Goal: Information Seeking & Learning: Learn about a topic

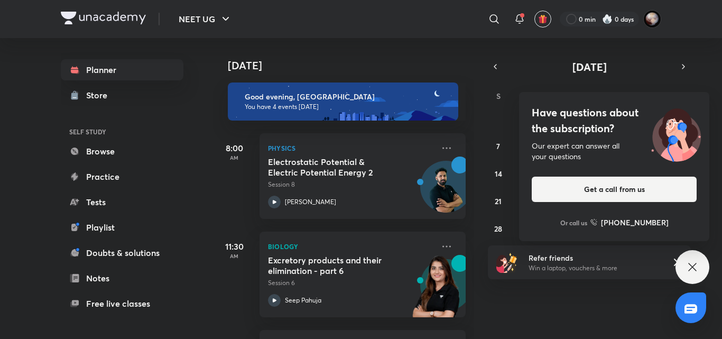
click at [704, 266] on div "Have questions about the subscription? Our expert can answer all your questions…" at bounding box center [693, 267] width 34 height 34
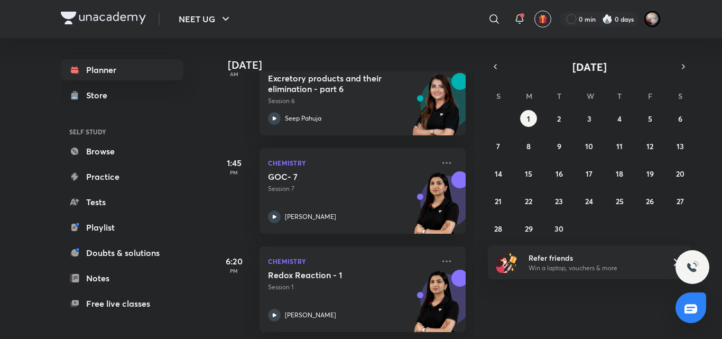
scroll to position [191, 0]
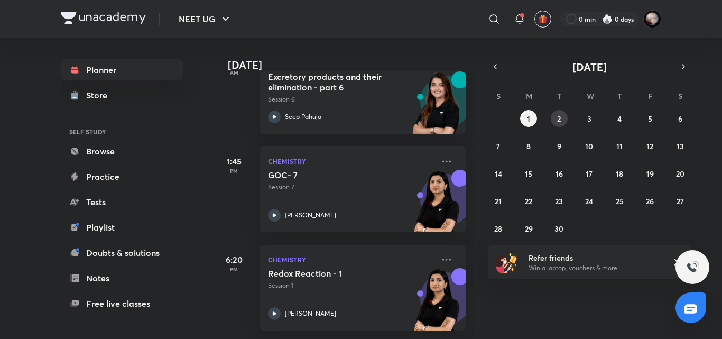
click at [554, 125] on button "2" at bounding box center [559, 118] width 17 height 17
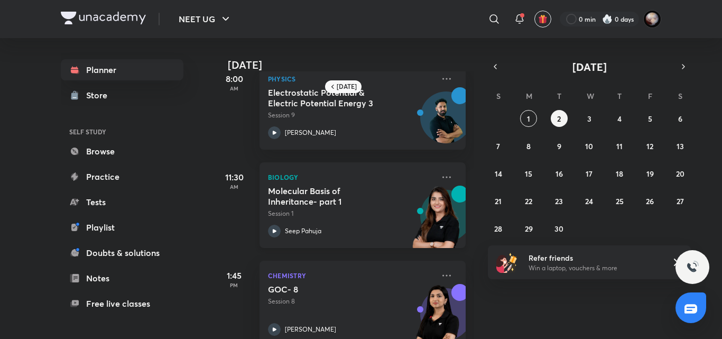
scroll to position [44, 0]
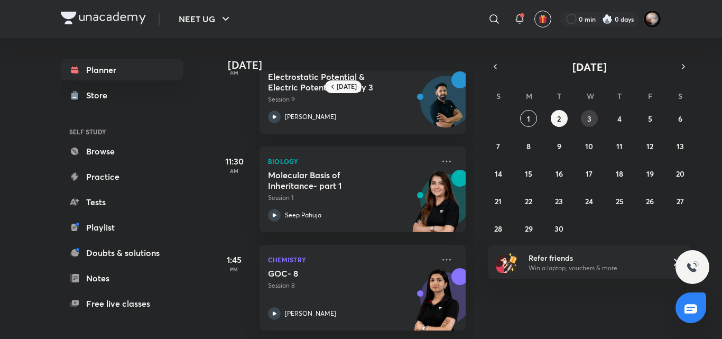
click at [592, 117] on button "3" at bounding box center [589, 118] width 17 height 17
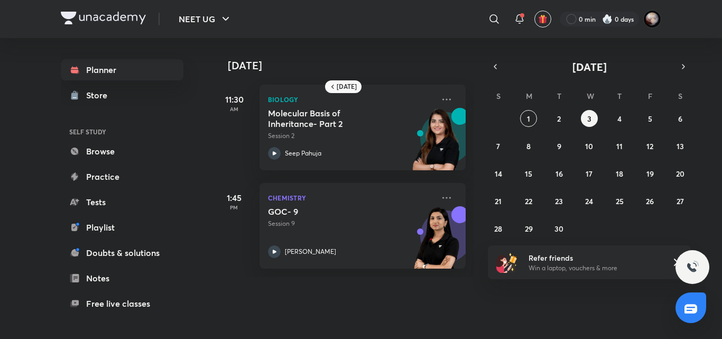
click at [631, 114] on div "31 1 2 3 4 5 6 7 8 9 10 11 12 13 14 15 16 17 18 19 20 21 22 23 24 25 26 27 28 2…" at bounding box center [589, 173] width 203 height 127
click at [621, 118] on abbr "4" at bounding box center [620, 119] width 4 height 10
click at [659, 120] on div "31 1 2 3 4 5 6 7 8 9 10 11 12 13 14 15 16 17 18 19 20 21 22 23 24 25 26 27 28 2…" at bounding box center [589, 173] width 203 height 127
click at [653, 119] on button "5" at bounding box center [650, 118] width 17 height 17
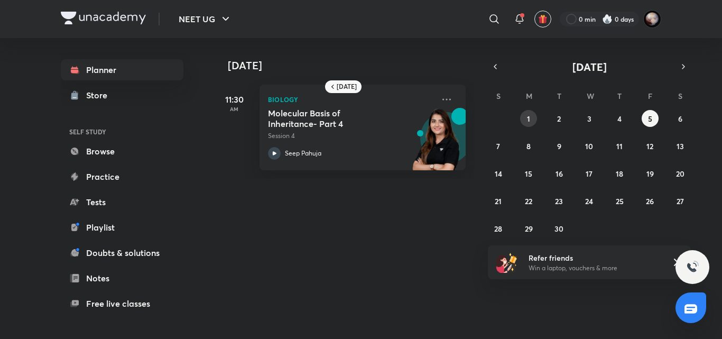
click at [536, 121] on button "1" at bounding box center [528, 118] width 17 height 17
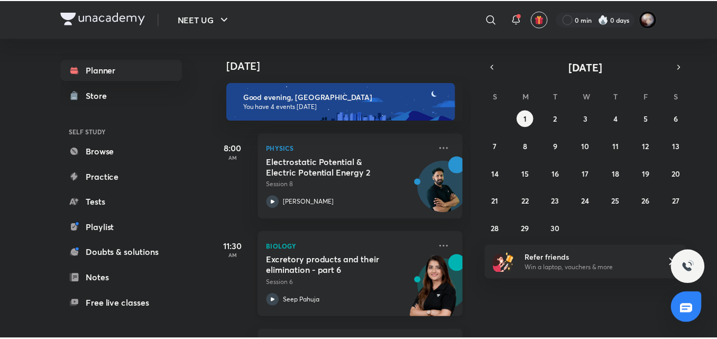
scroll to position [191, 0]
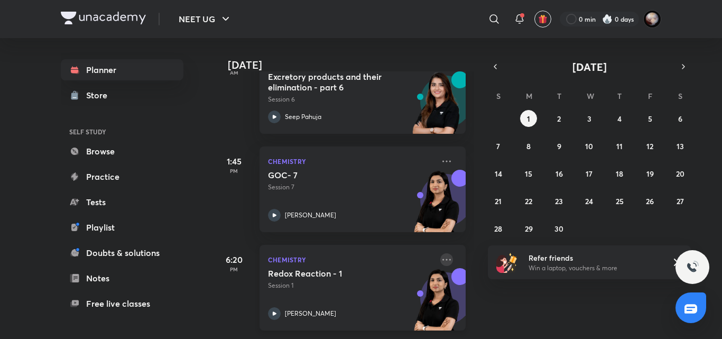
click at [440, 253] on icon at bounding box center [446, 259] width 13 height 13
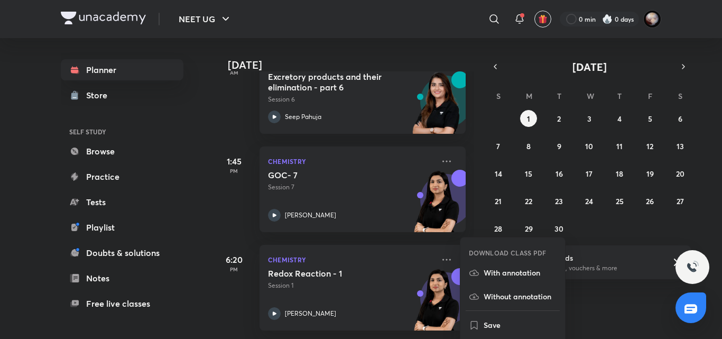
click at [618, 320] on div "[DATE] Good evening, [PERSON_NAME] You have 4 events [DATE] 8:00 AM Physics Ele…" at bounding box center [466, 188] width 507 height 301
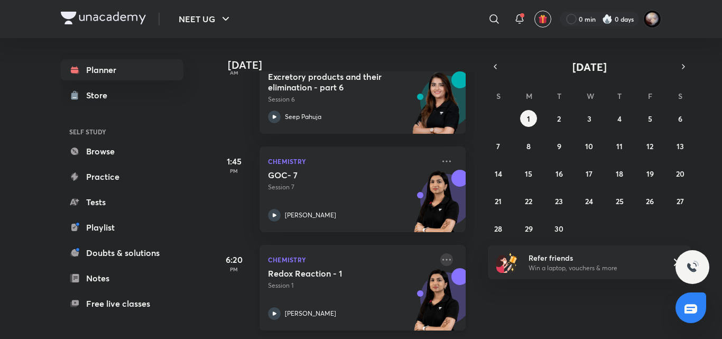
click at [442, 253] on icon at bounding box center [446, 259] width 13 height 13
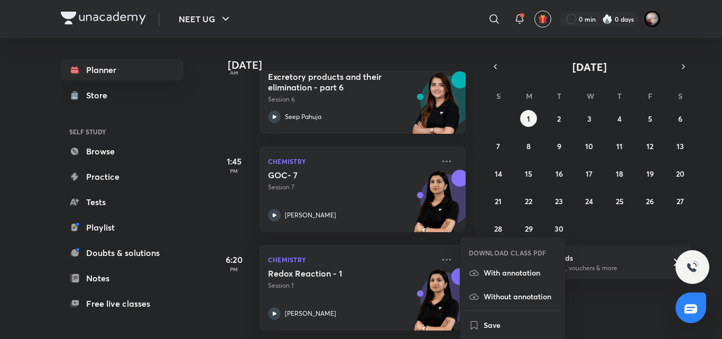
click at [585, 321] on div "[DATE] Good evening, [PERSON_NAME] You have 4 events [DATE] 8:00 AM Physics Ele…" at bounding box center [466, 188] width 507 height 301
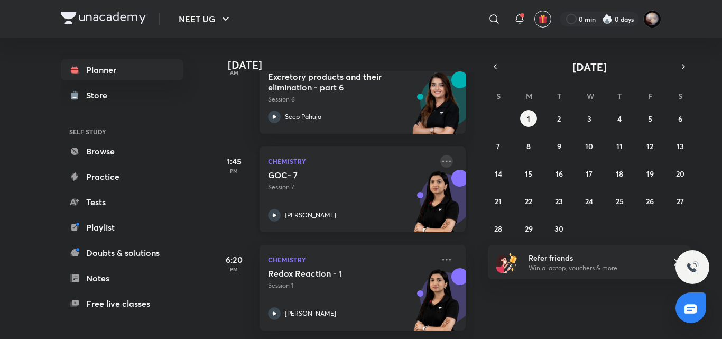
click at [440, 155] on icon at bounding box center [446, 161] width 13 height 13
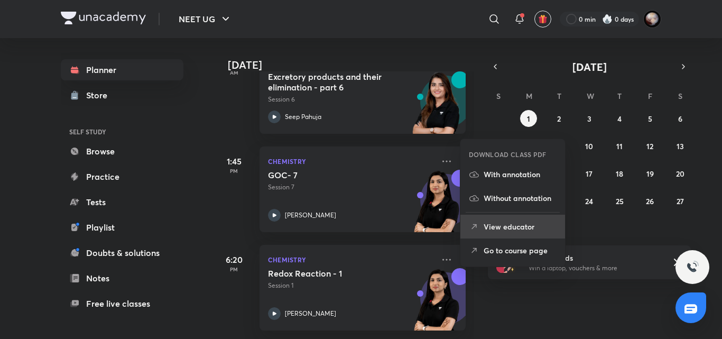
click at [546, 228] on p "View educator" at bounding box center [520, 226] width 73 height 11
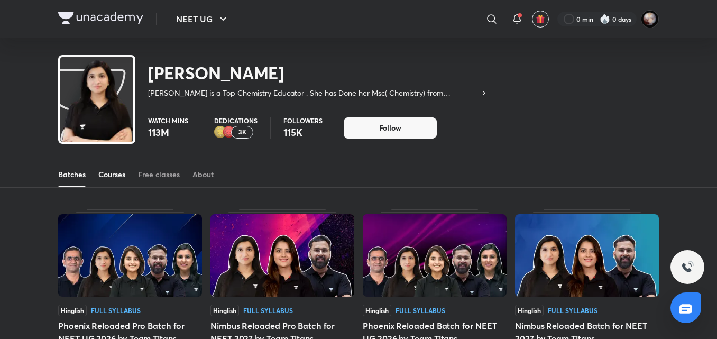
click at [116, 178] on div "Courses" at bounding box center [111, 174] width 27 height 11
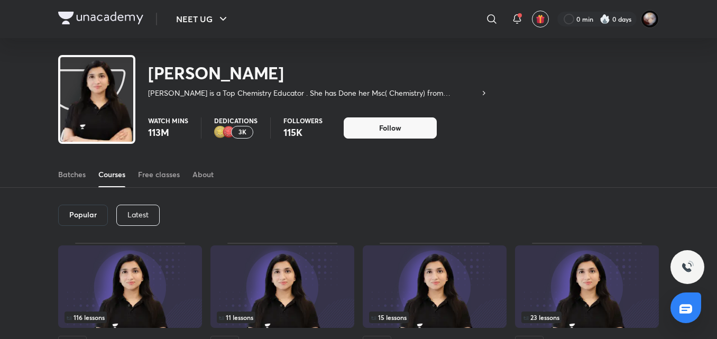
click at [134, 204] on div "Popular Latest" at bounding box center [358, 215] width 601 height 55
click at [137, 217] on p "Latest" at bounding box center [137, 214] width 21 height 8
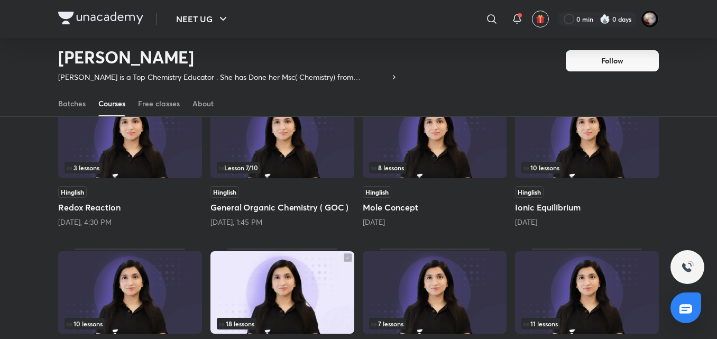
scroll to position [116, 0]
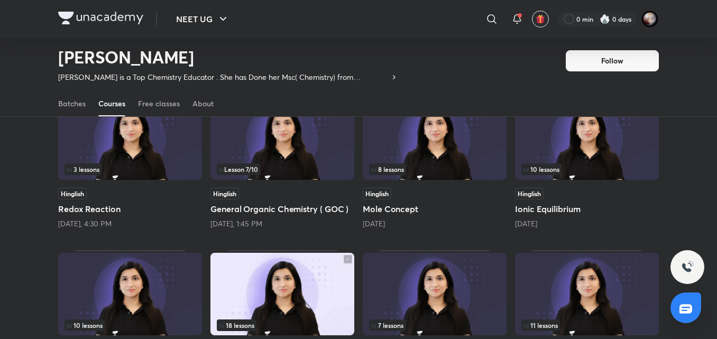
click at [102, 211] on h5 "Redox Reaction" at bounding box center [130, 209] width 144 height 13
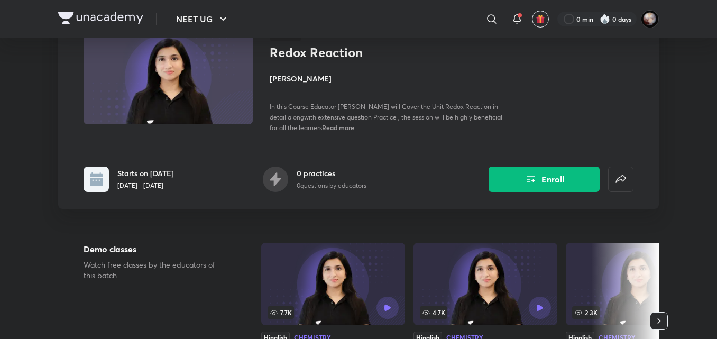
scroll to position [85, 0]
click at [525, 177] on icon "Enroll" at bounding box center [531, 178] width 13 height 13
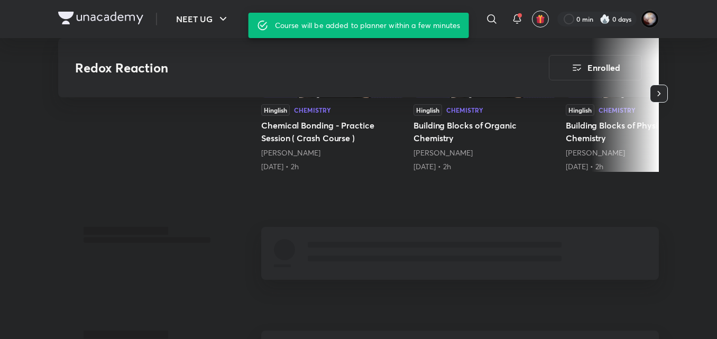
scroll to position [301, 0]
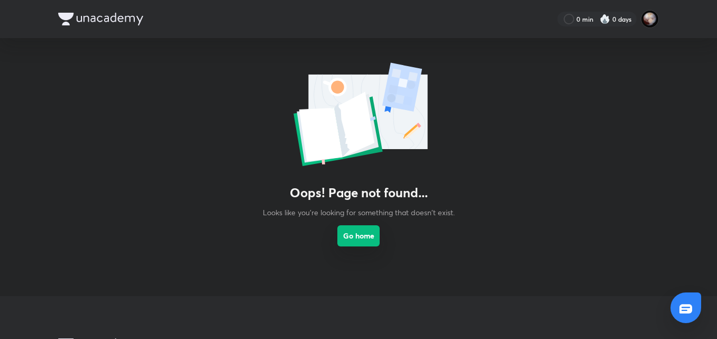
click at [363, 238] on button "Go home" at bounding box center [358, 235] width 42 height 21
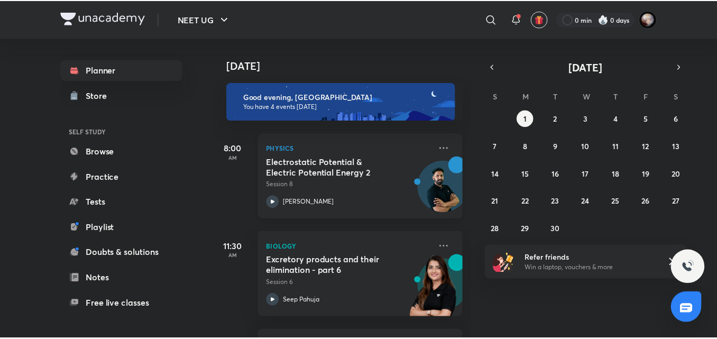
scroll to position [191, 0]
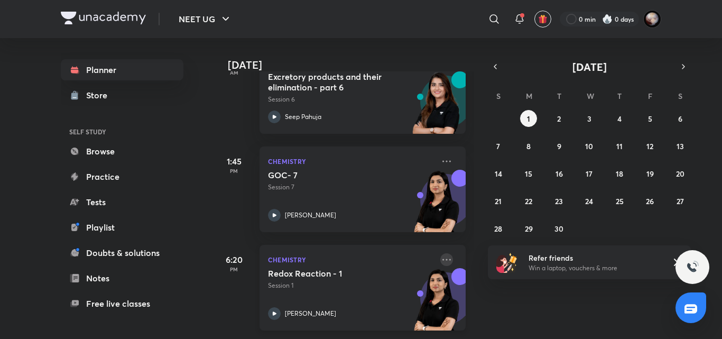
click at [440, 258] on icon at bounding box center [446, 259] width 13 height 13
click at [227, 232] on div "6:20 PM Chemistry Redox Reaction - 1 Session 1 Akansha Karnwal" at bounding box center [339, 281] width 253 height 98
click at [443, 155] on icon at bounding box center [446, 161] width 13 height 13
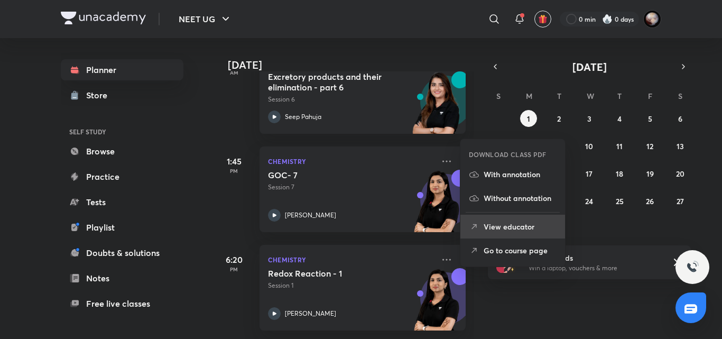
click at [507, 233] on li "View educator" at bounding box center [513, 227] width 105 height 24
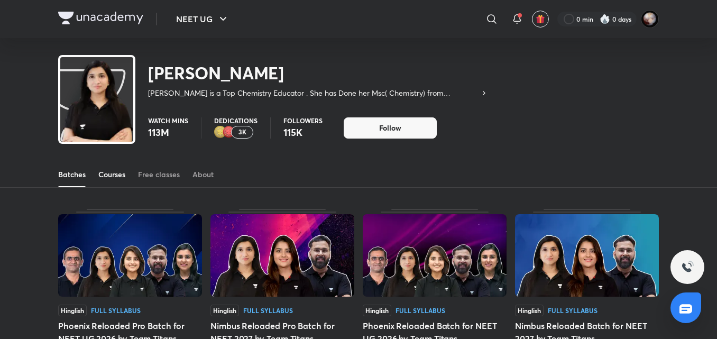
click at [118, 178] on div "Courses" at bounding box center [111, 174] width 27 height 11
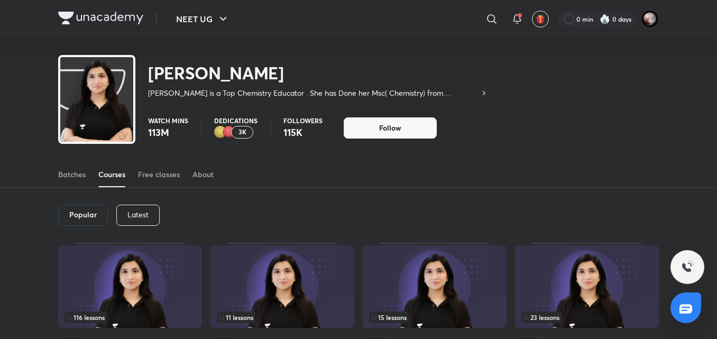
click at [130, 210] on p "Latest" at bounding box center [137, 214] width 21 height 8
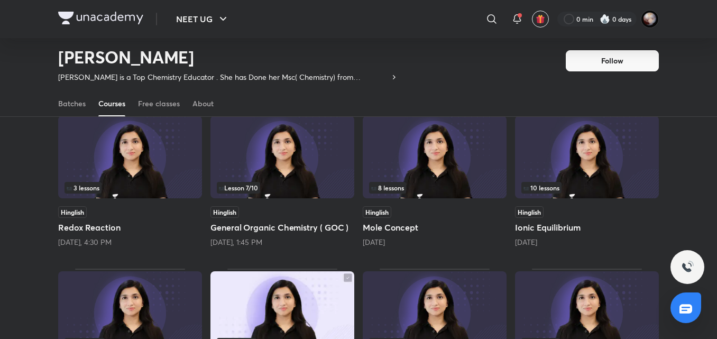
scroll to position [98, 0]
click at [80, 224] on h5 "Redox Reaction" at bounding box center [130, 227] width 144 height 13
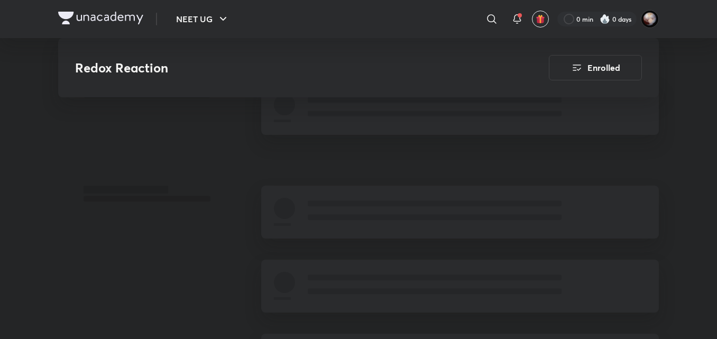
scroll to position [446, 0]
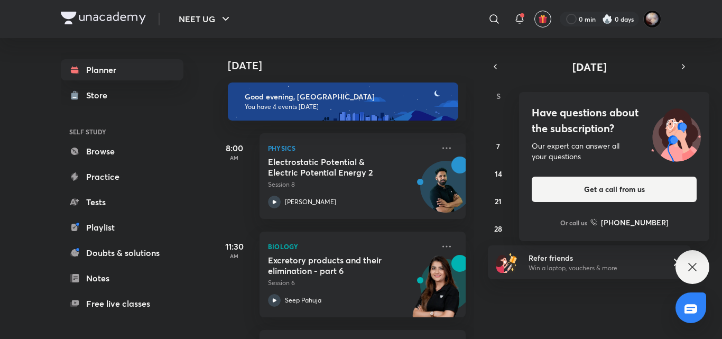
click at [690, 268] on icon at bounding box center [692, 267] width 13 height 13
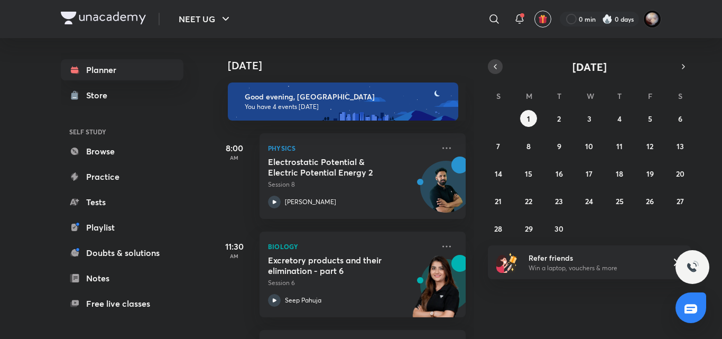
click at [499, 70] on icon "button" at bounding box center [495, 67] width 8 height 10
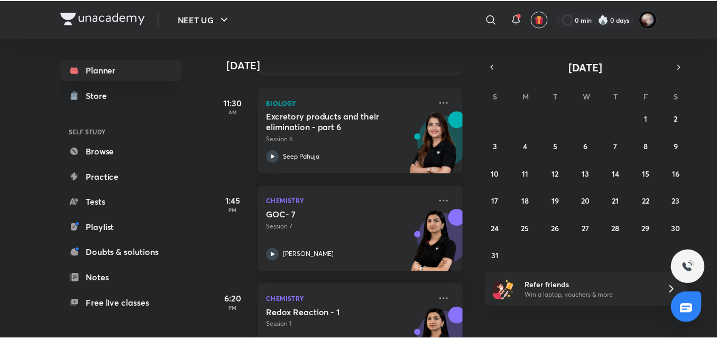
scroll to position [191, 0]
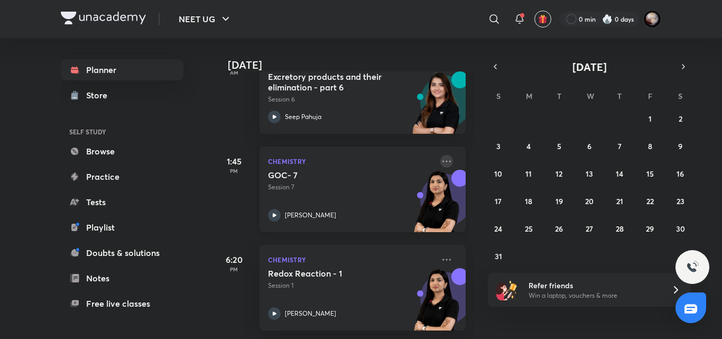
click at [440, 155] on icon at bounding box center [446, 161] width 13 height 13
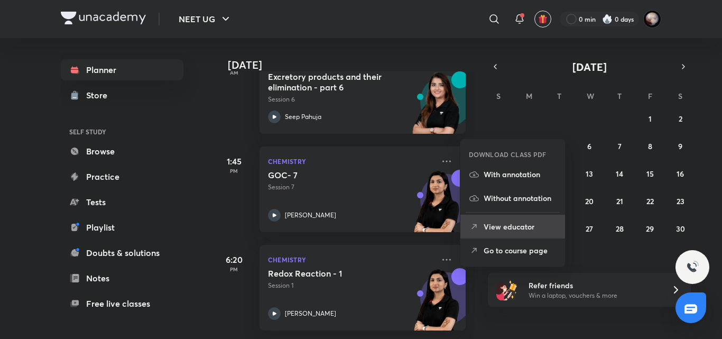
click at [485, 223] on p "View educator" at bounding box center [520, 226] width 73 height 11
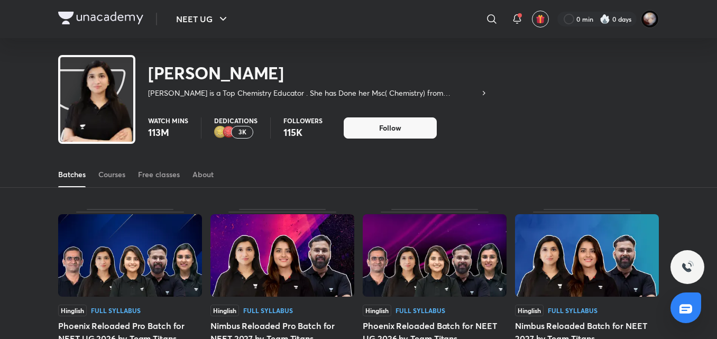
click at [111, 180] on link "Courses" at bounding box center [111, 174] width 27 height 25
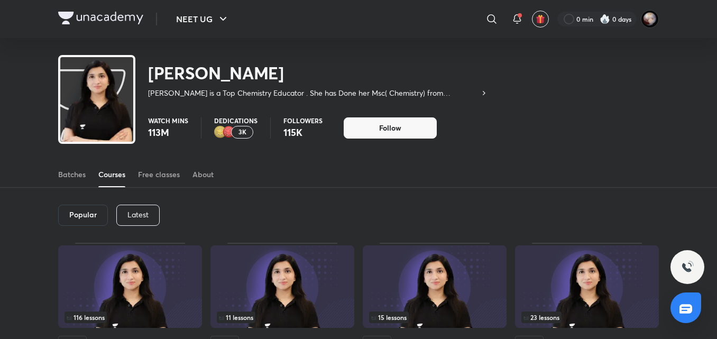
click at [135, 212] on p "Latest" at bounding box center [137, 214] width 21 height 8
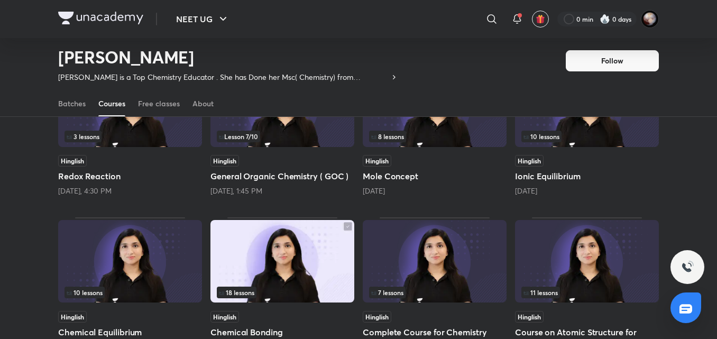
scroll to position [150, 0]
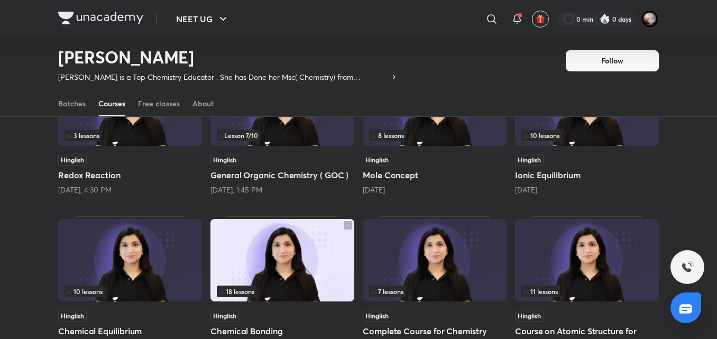
click at [543, 161] on span "Hinglish" at bounding box center [529, 160] width 29 height 12
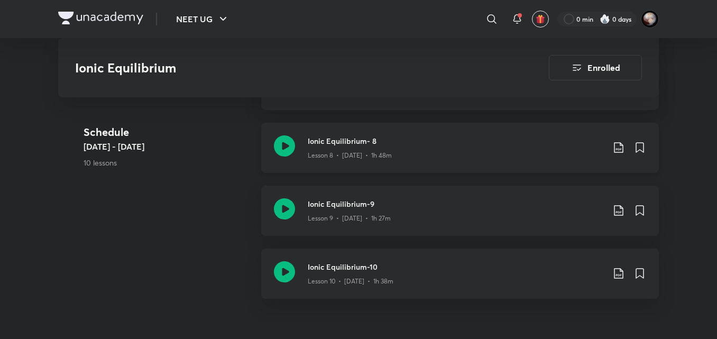
scroll to position [1029, 0]
click at [209, 181] on div "Schedule Aug 12 - Aug 23 10 lessons" at bounding box center [168, 155] width 169 height 63
drag, startPoint x: 209, startPoint y: 181, endPoint x: 153, endPoint y: 12, distance: 178.3
click at [286, 146] on icon at bounding box center [284, 146] width 21 height 21
